Goal: Find specific page/section: Find specific page/section

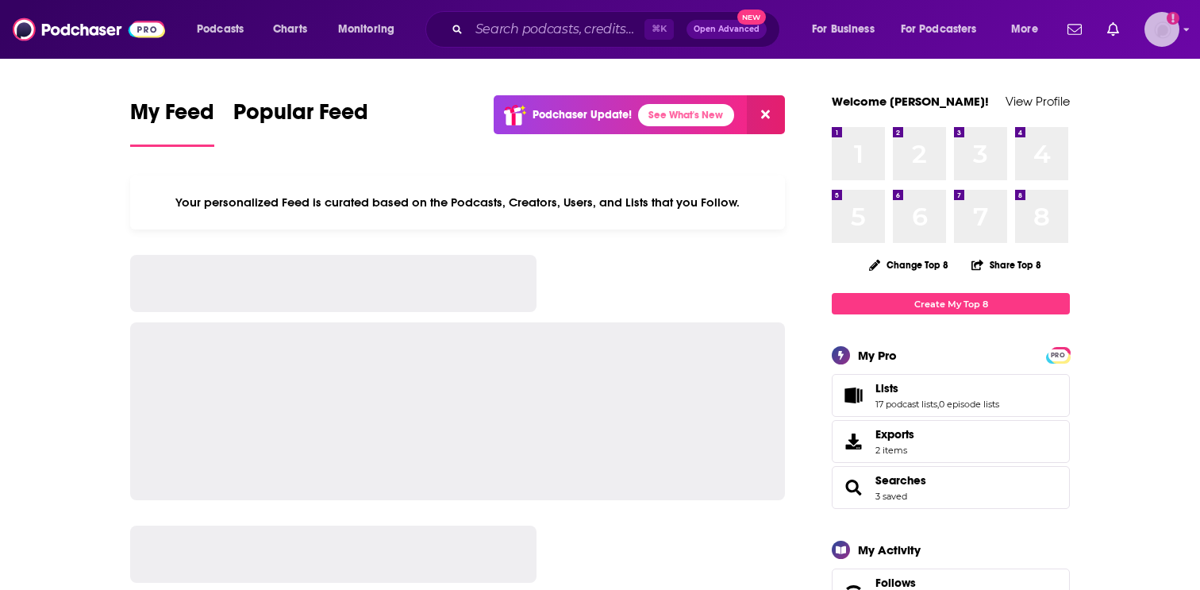
click at [1154, 18] on img "Logged in as EllaRoseMurphy" at bounding box center [1162, 29] width 35 height 35
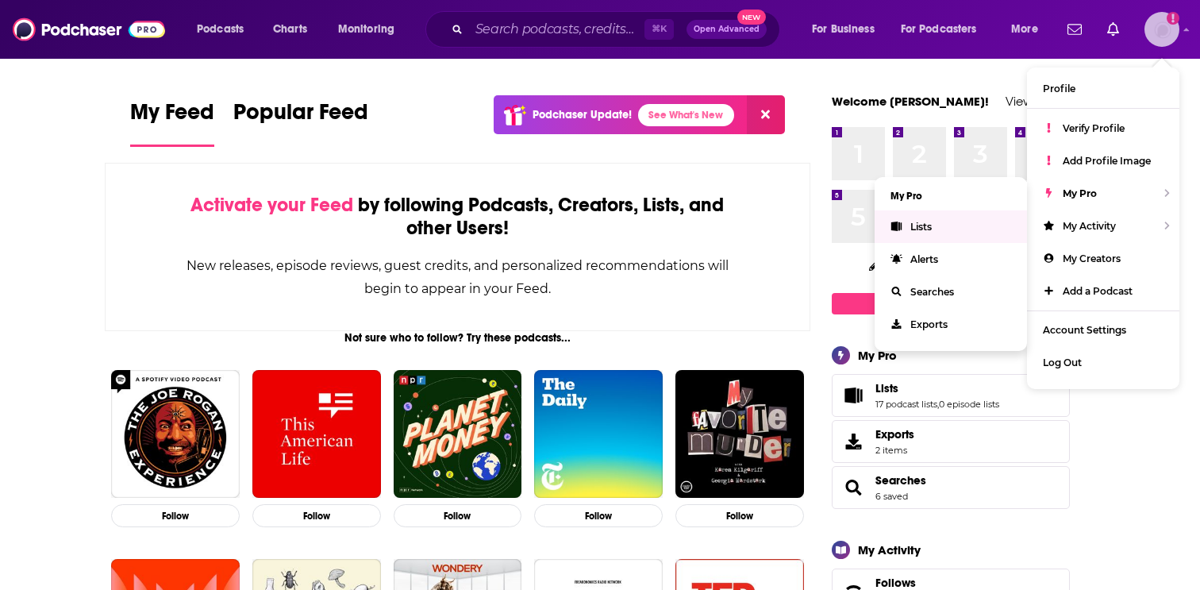
click at [954, 219] on link "Lists" at bounding box center [951, 226] width 152 height 33
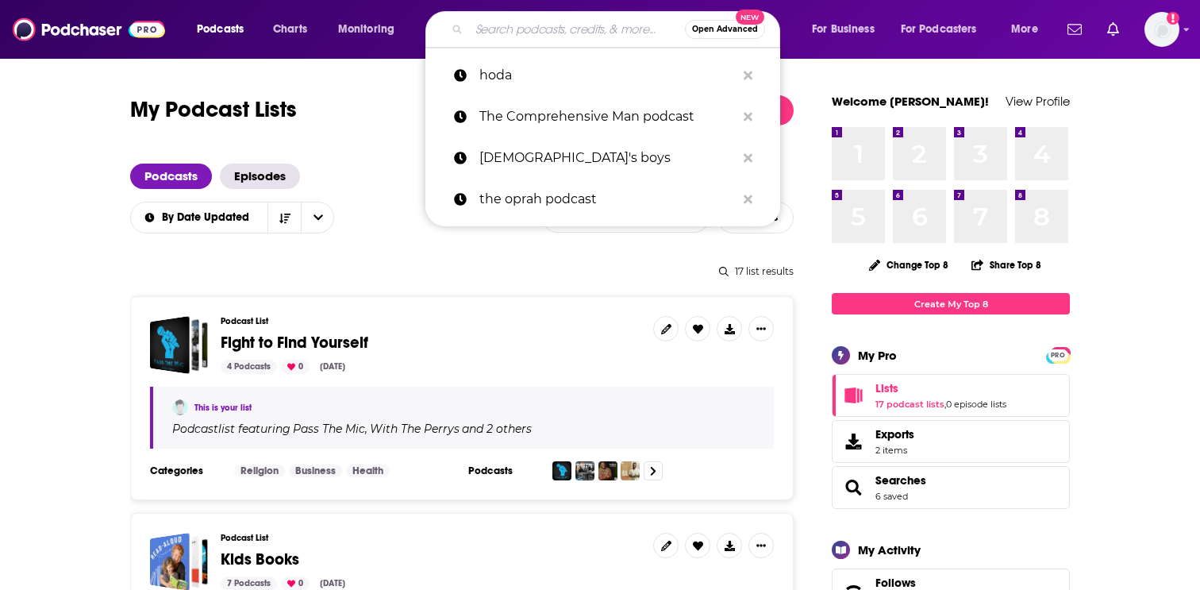
click at [519, 31] on input "Search podcasts, credits, & more..." at bounding box center [577, 29] width 216 height 25
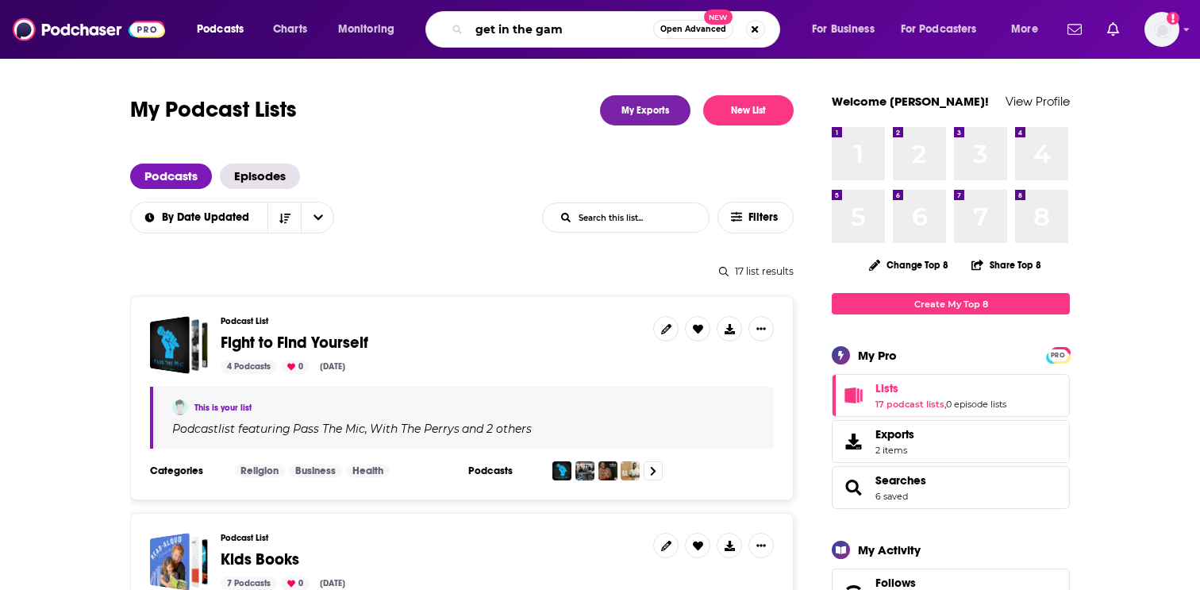
type input "get in the game"
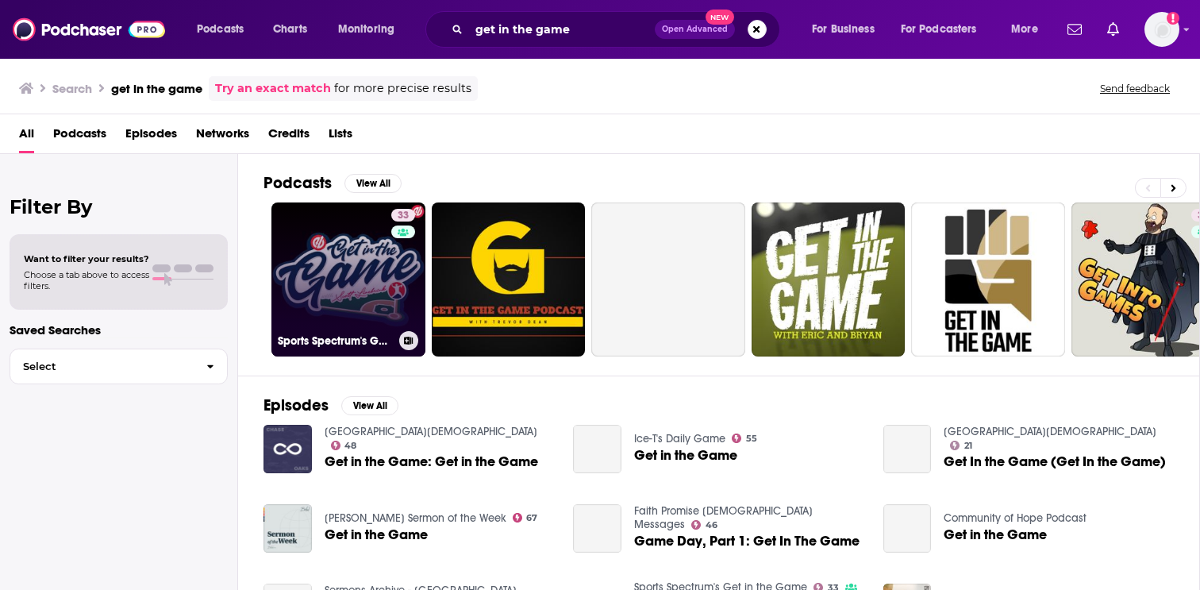
click at [331, 285] on link "33 Sports Spectrum's Get in the Game" at bounding box center [348, 279] width 154 height 154
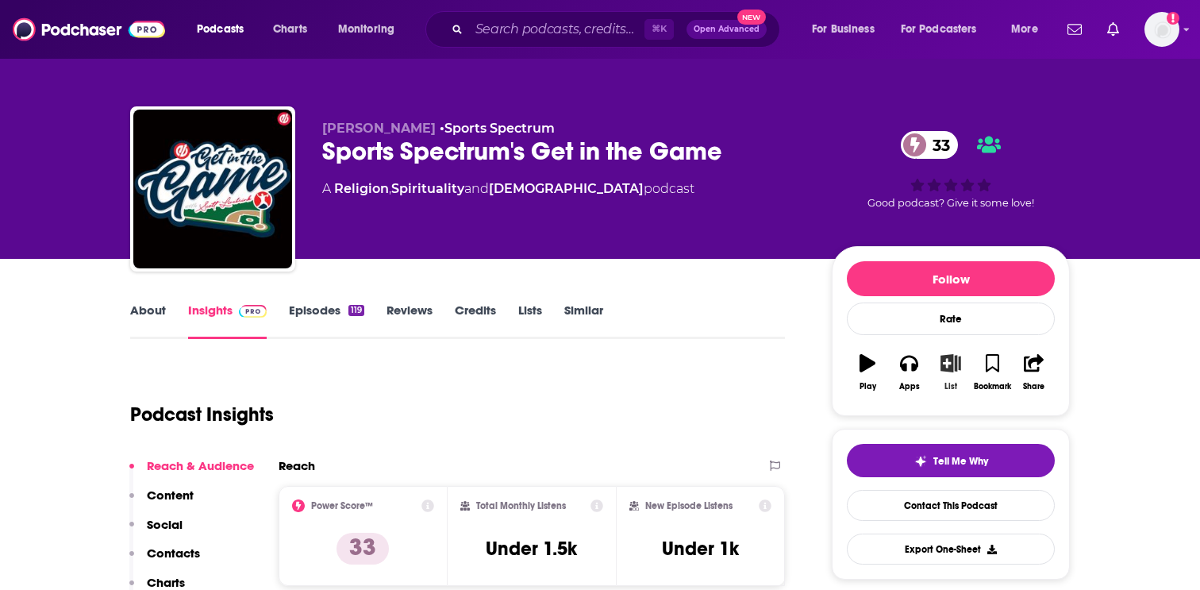
click at [959, 368] on icon "button" at bounding box center [951, 362] width 20 height 17
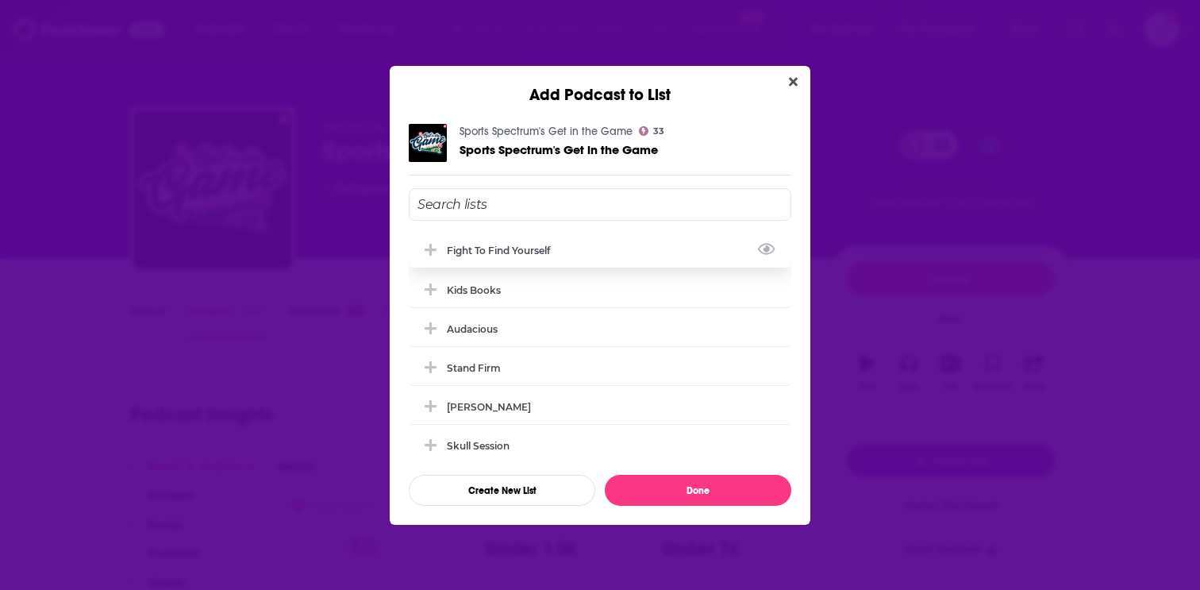
click at [543, 252] on div "Fight to Find Yourself" at bounding box center [503, 251] width 113 height 12
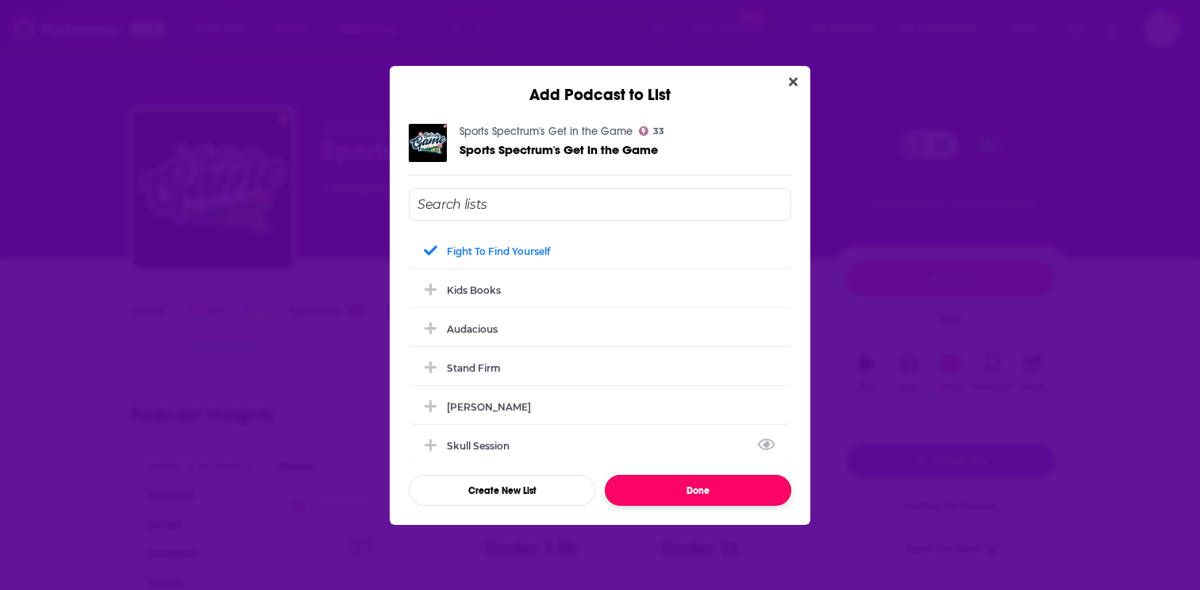
click at [668, 491] on button "Done" at bounding box center [698, 490] width 187 height 31
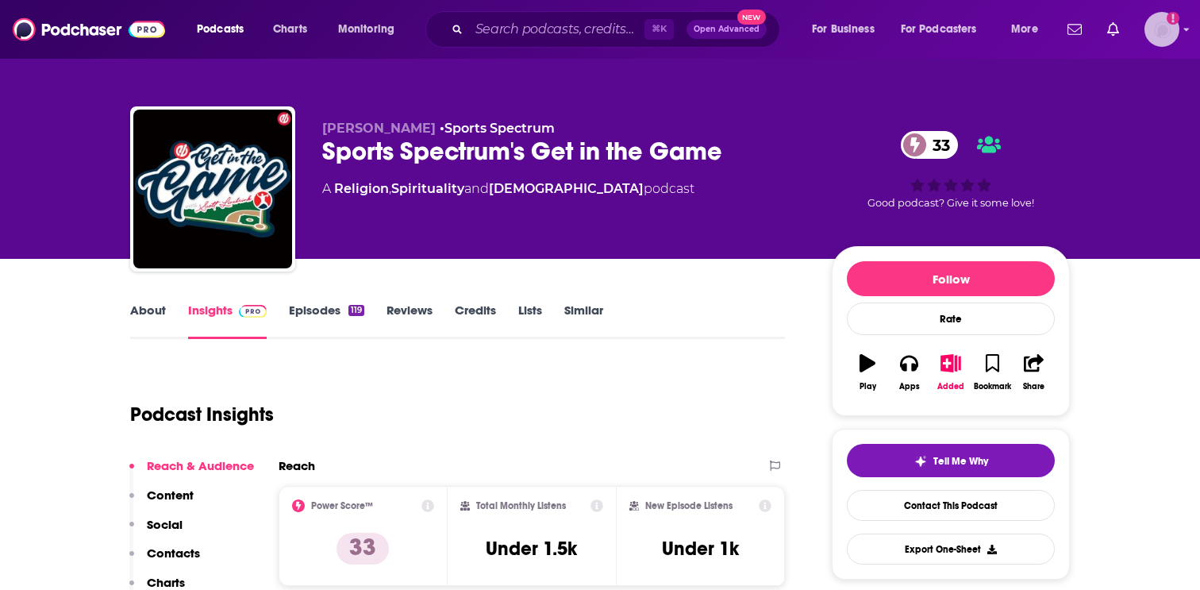
click at [1163, 24] on img "Logged in as EllaRoseMurphy" at bounding box center [1162, 29] width 35 height 35
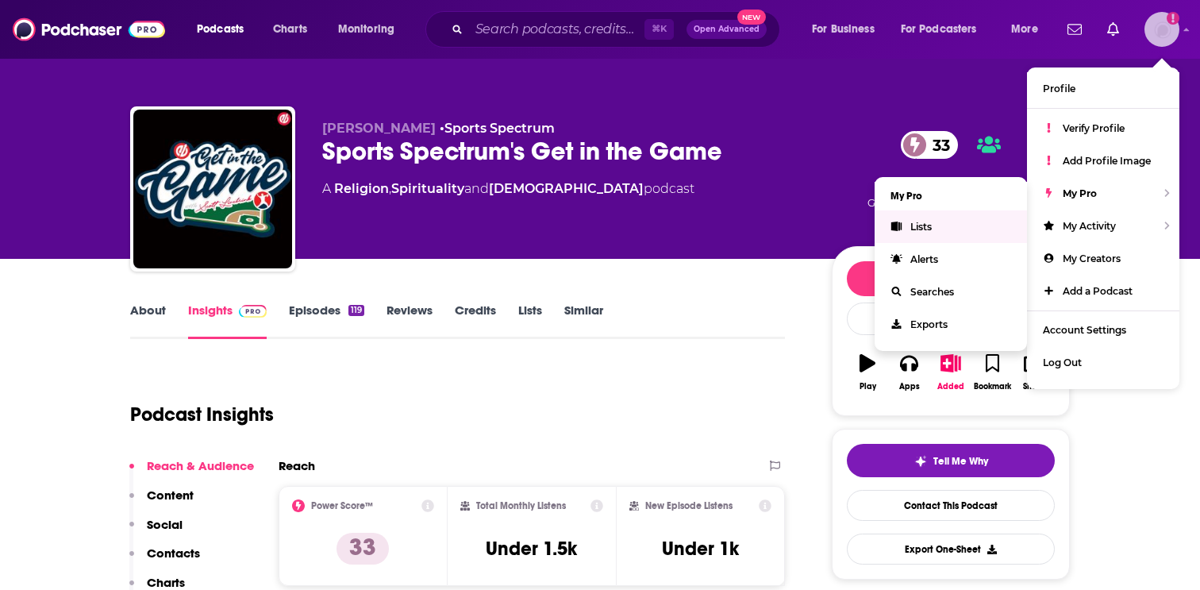
click at [968, 219] on link "Lists" at bounding box center [951, 226] width 152 height 33
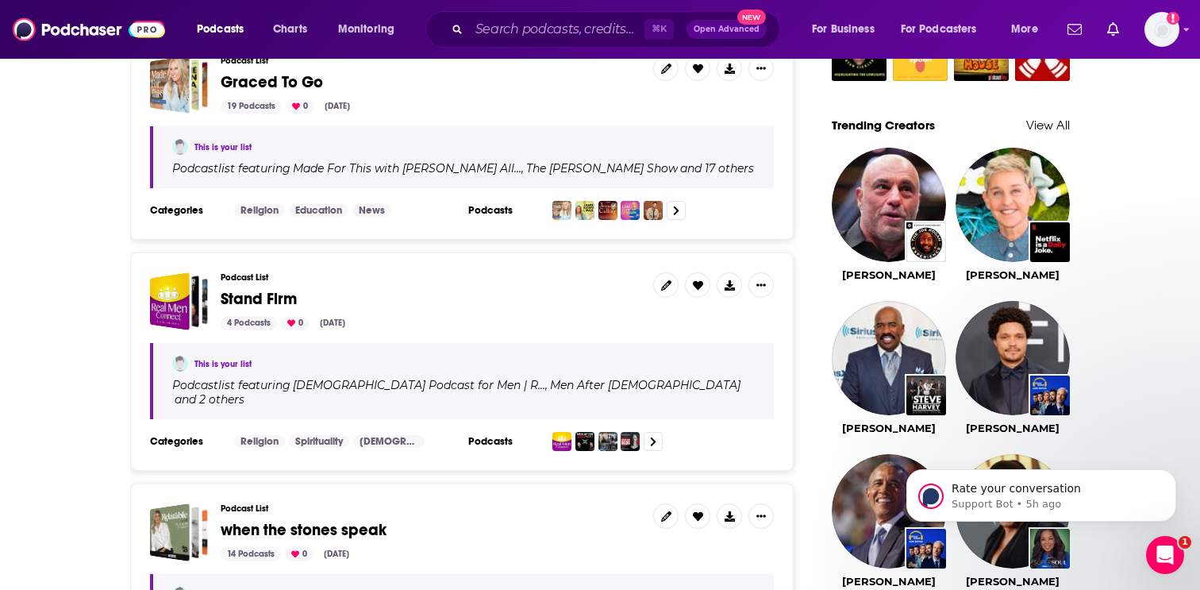
click at [268, 289] on span "Stand Firm" at bounding box center [259, 299] width 76 height 20
